Goal: Task Accomplishment & Management: Manage account settings

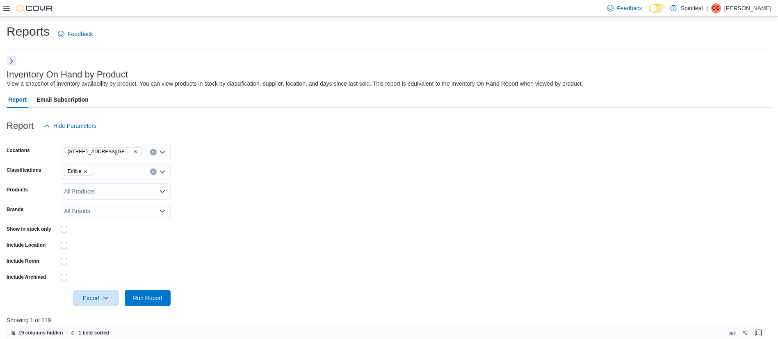
click at [11, 61] on button "Next" at bounding box center [12, 61] width 10 height 10
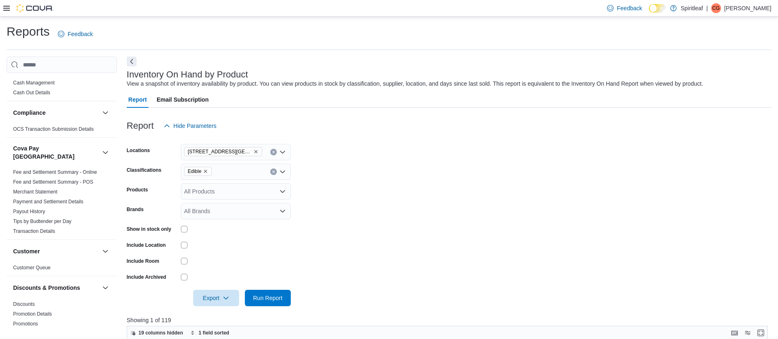
scroll to position [18, 0]
click at [7, 10] on icon at bounding box center [6, 8] width 7 height 5
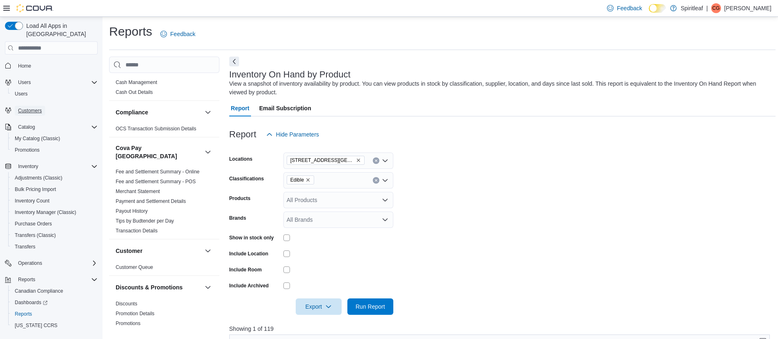
click at [26, 107] on span "Customers" at bounding box center [30, 110] width 24 height 7
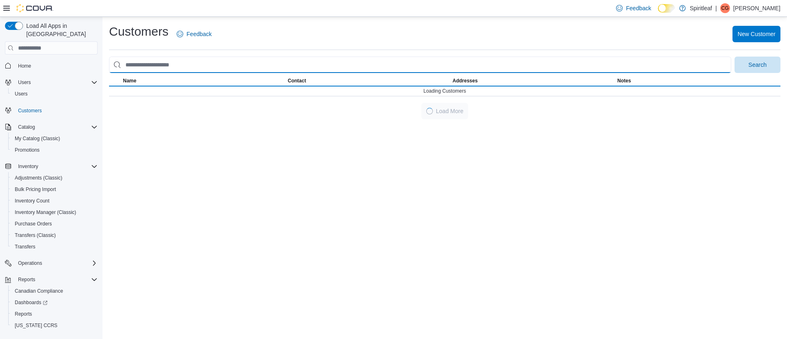
click at [356, 64] on input "search" at bounding box center [420, 65] width 622 height 16
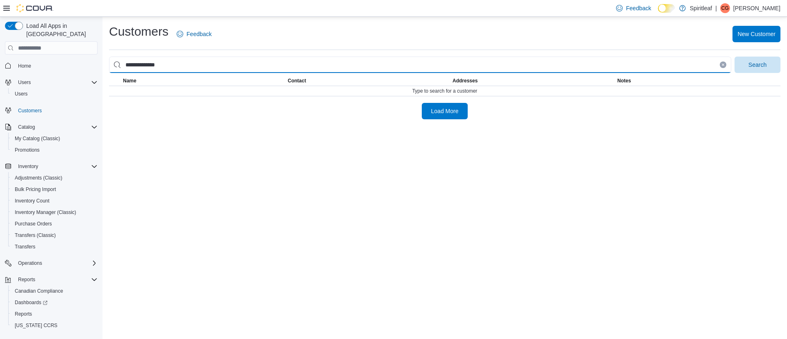
click at [735, 57] on button "Search" at bounding box center [758, 65] width 46 height 16
click at [152, 66] on input "**********" at bounding box center [420, 65] width 622 height 16
type input "**********"
click at [735, 57] on button "Search" at bounding box center [758, 65] width 46 height 16
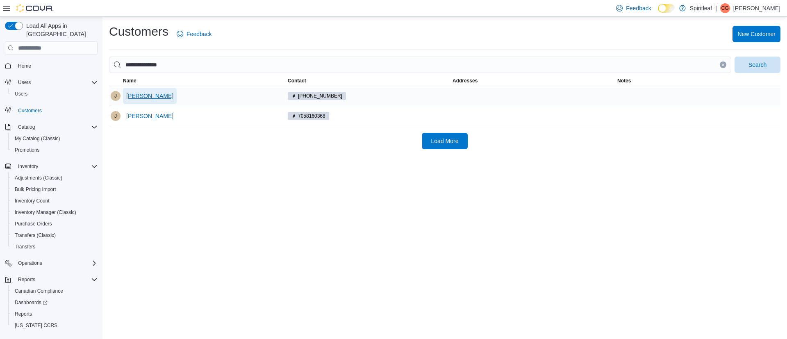
click at [142, 98] on span "[PERSON_NAME]" at bounding box center [149, 96] width 47 height 8
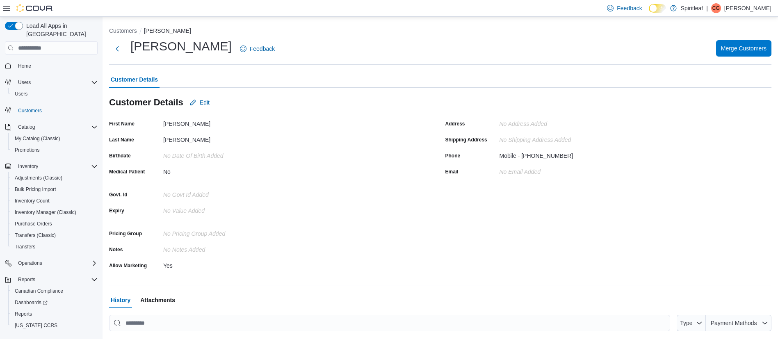
click at [747, 52] on span "Merge Customers" at bounding box center [744, 48] width 46 height 8
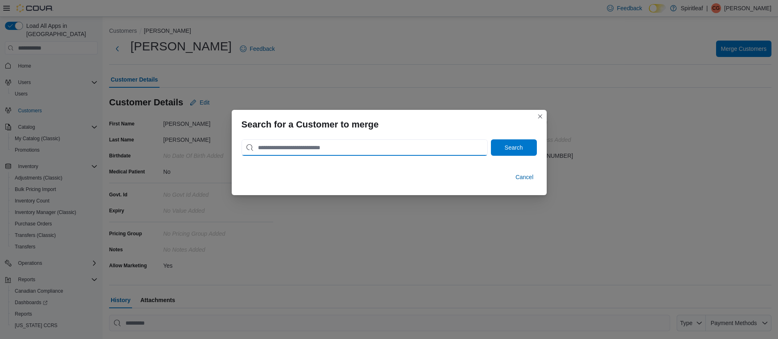
click at [361, 146] on input "search" at bounding box center [364, 147] width 246 height 16
type input "**********"
click at [491, 139] on button "Search" at bounding box center [514, 147] width 46 height 16
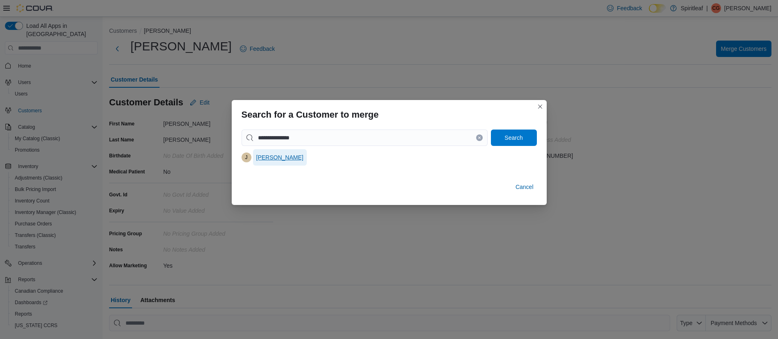
click at [275, 158] on span "[PERSON_NAME]" at bounding box center [279, 157] width 47 height 8
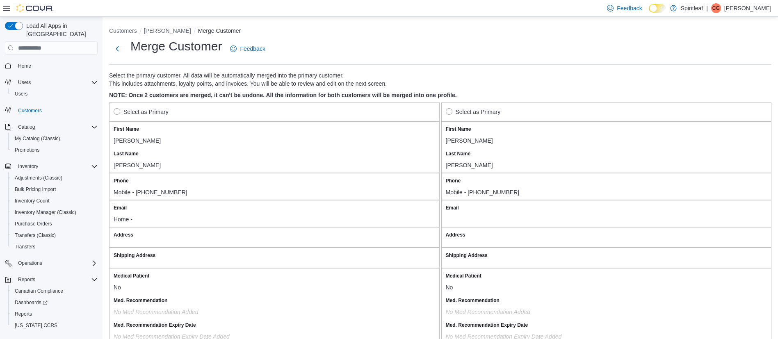
click at [121, 113] on label "Select as Primary" at bounding box center [141, 112] width 55 height 10
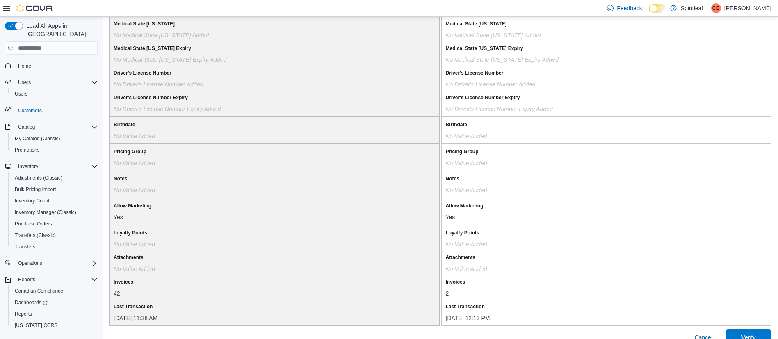
scroll to position [659, 0]
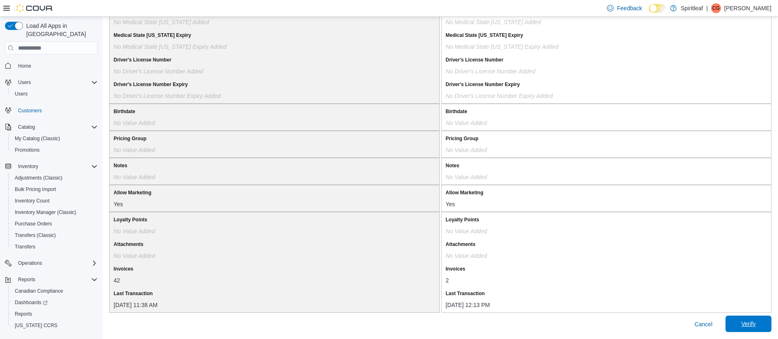
click at [765, 324] on span "Verify" at bounding box center [748, 324] width 36 height 16
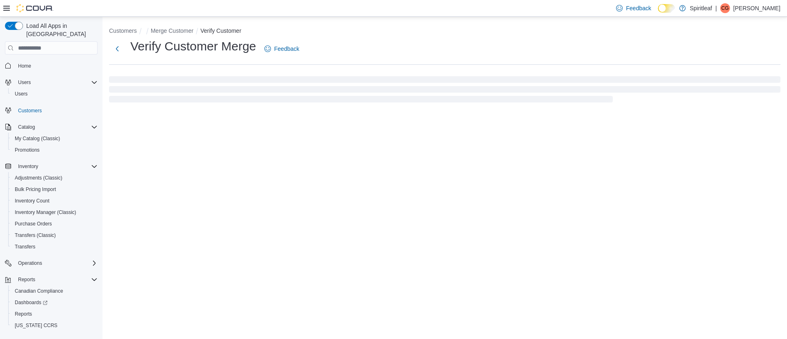
select select "******"
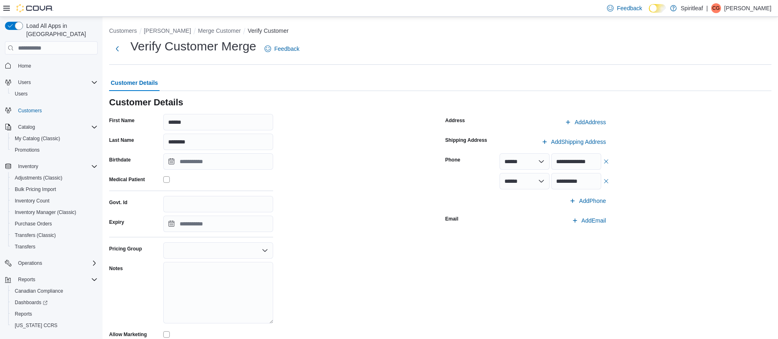
scroll to position [45, 0]
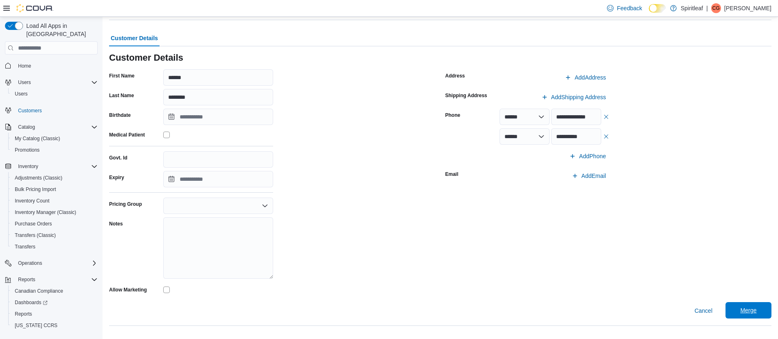
click at [746, 313] on span "Merge" at bounding box center [748, 310] width 36 height 16
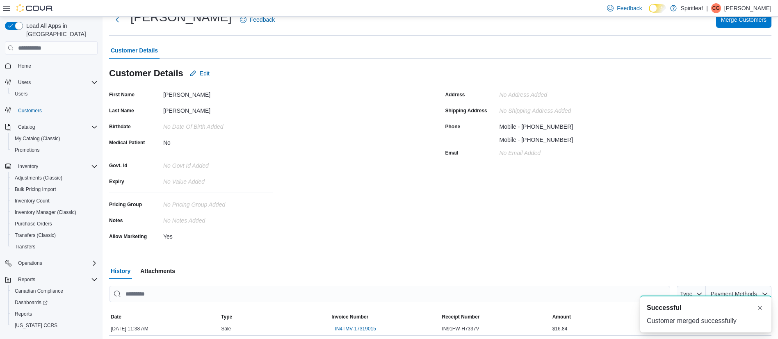
scroll to position [45, 0]
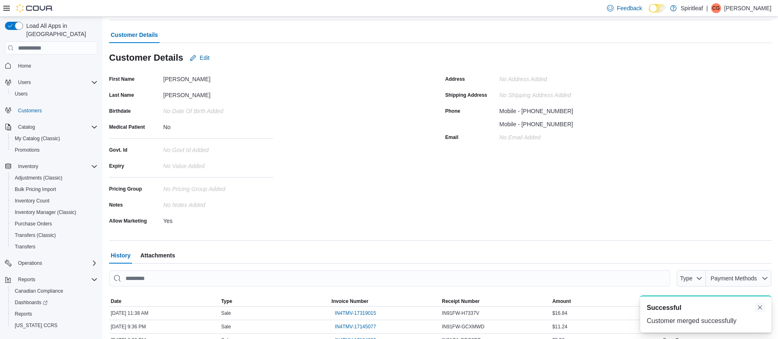
click at [756, 310] on button "Dismiss toast" at bounding box center [760, 308] width 10 height 10
